Goal: Task Accomplishment & Management: Manage account settings

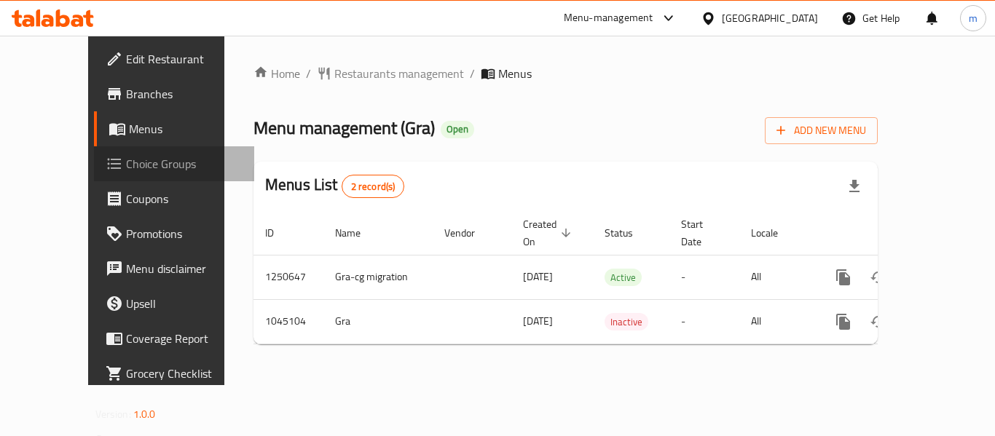
click at [122, 175] on link "Choice Groups" at bounding box center [174, 163] width 160 height 35
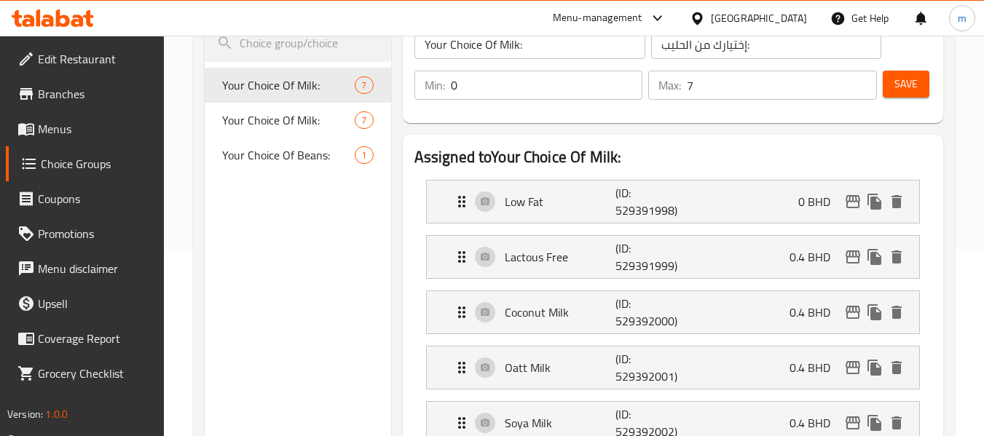
scroll to position [218, 0]
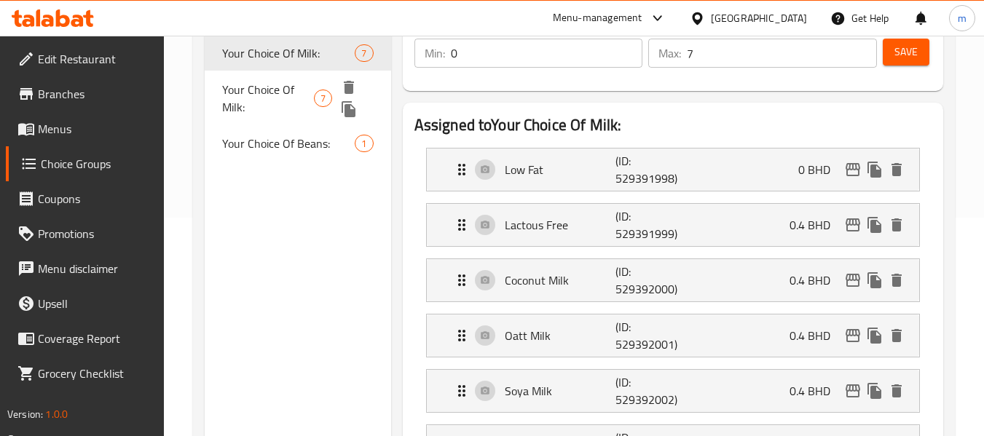
click at [295, 90] on span "Your Choice Of Milk:" at bounding box center [268, 98] width 92 height 35
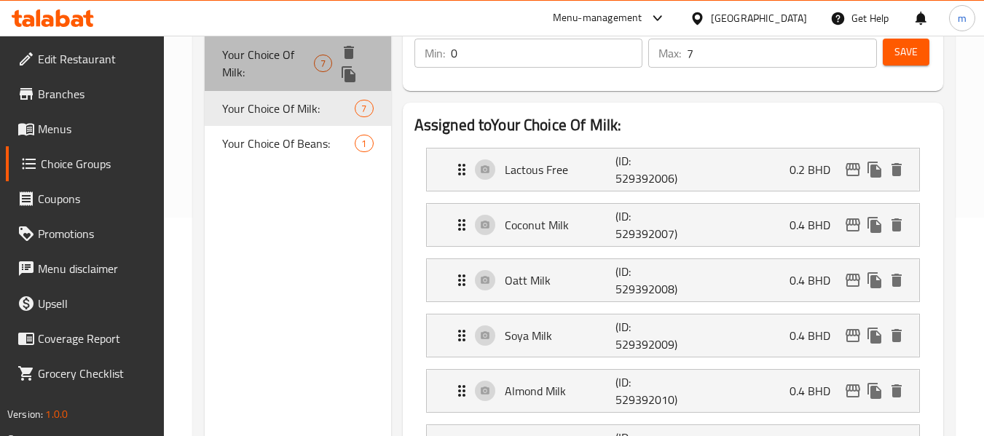
drag, startPoint x: 298, startPoint y: 44, endPoint x: 371, endPoint y: 42, distance: 73.6
click at [298, 43] on div "Your Choice Of Milk: 7" at bounding box center [298, 63] width 186 height 55
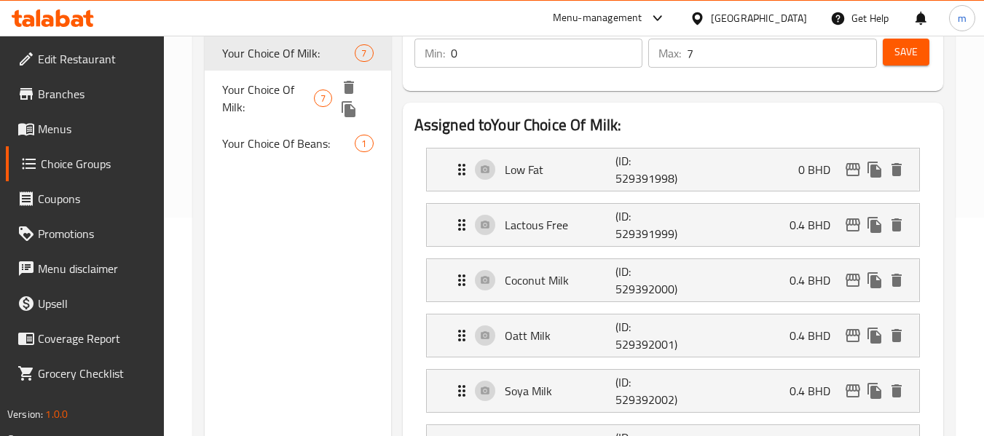
click at [309, 86] on span "Your Choice Of Milk:" at bounding box center [268, 98] width 92 height 35
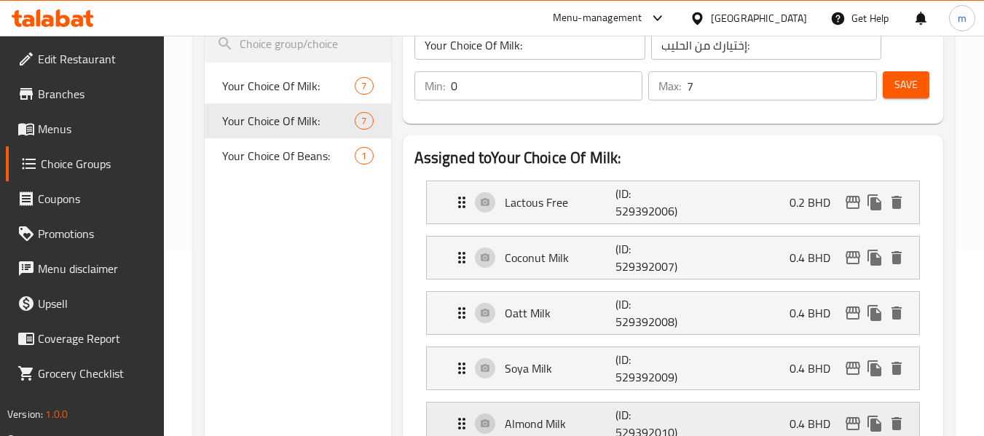
scroll to position [146, 0]
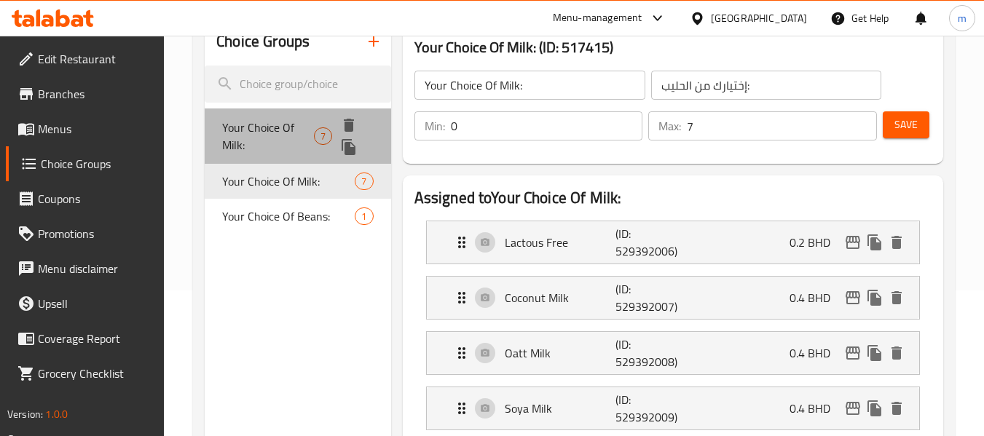
click at [290, 133] on span "Your Choice Of Milk:" at bounding box center [268, 136] width 92 height 35
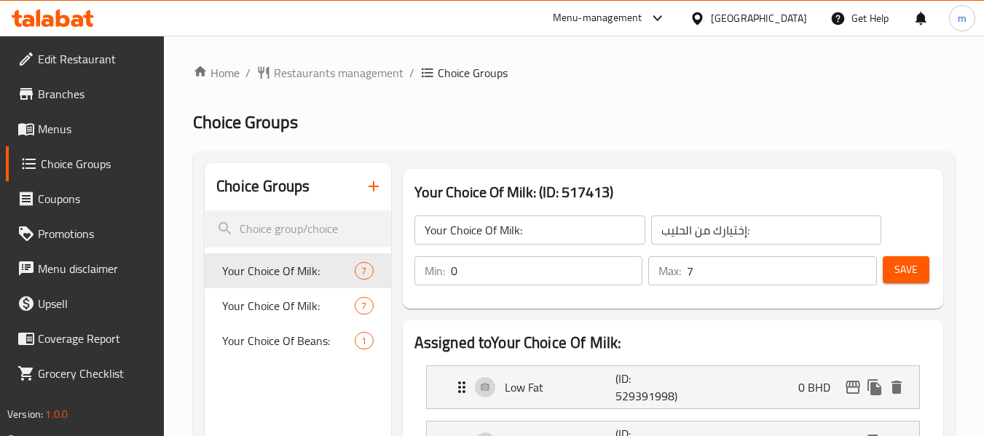
scroll to position [0, 0]
click at [73, 22] on icon at bounding box center [77, 21] width 12 height 12
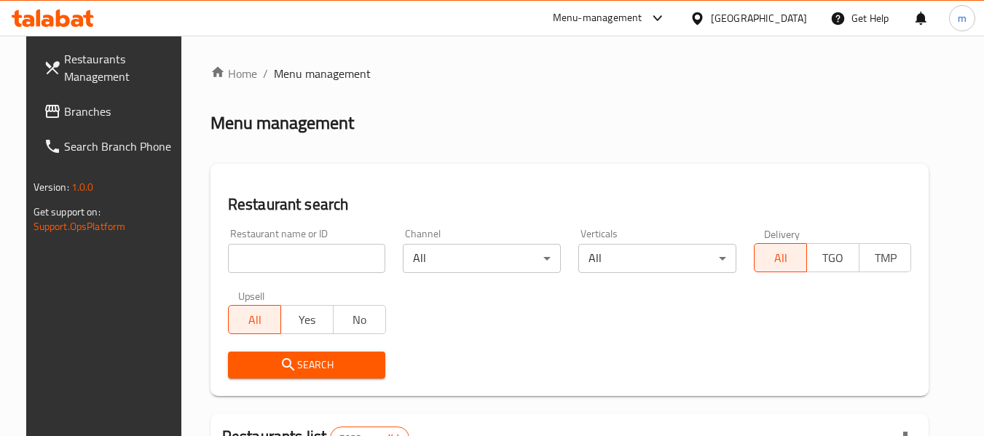
click at [67, 108] on span "Branches" at bounding box center [121, 111] width 115 height 17
